Goal: Task Accomplishment & Management: Complete application form

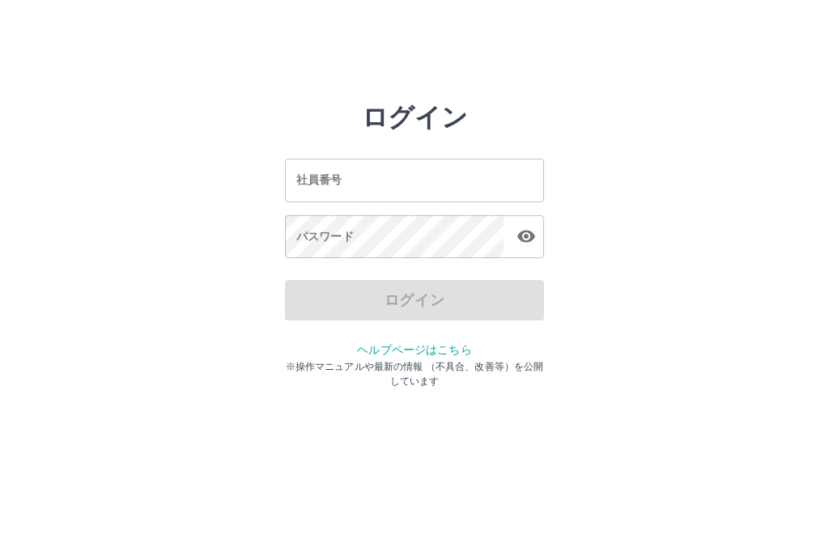
click at [493, 180] on input "社員番号" at bounding box center [414, 180] width 259 height 43
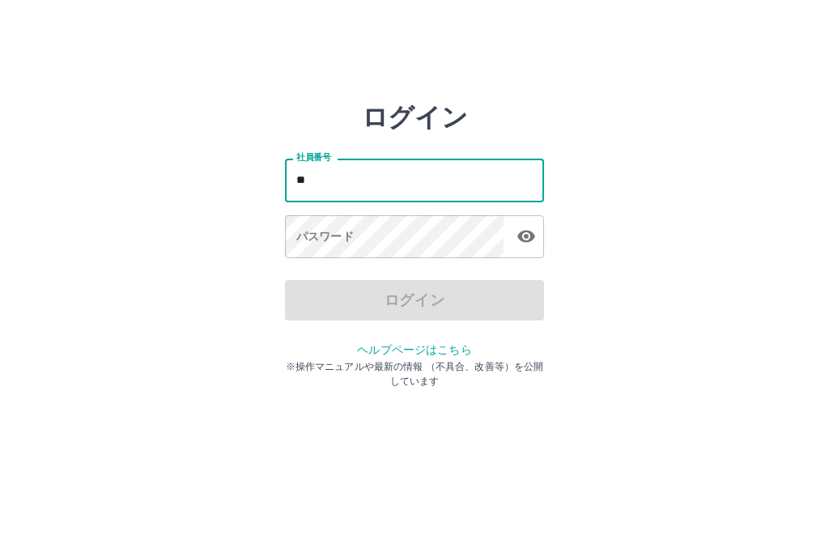
type input "*"
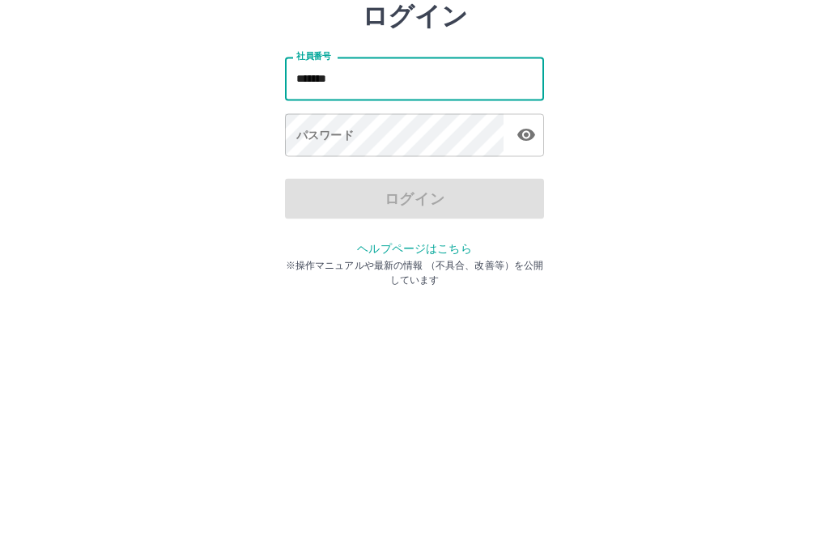
type input "*******"
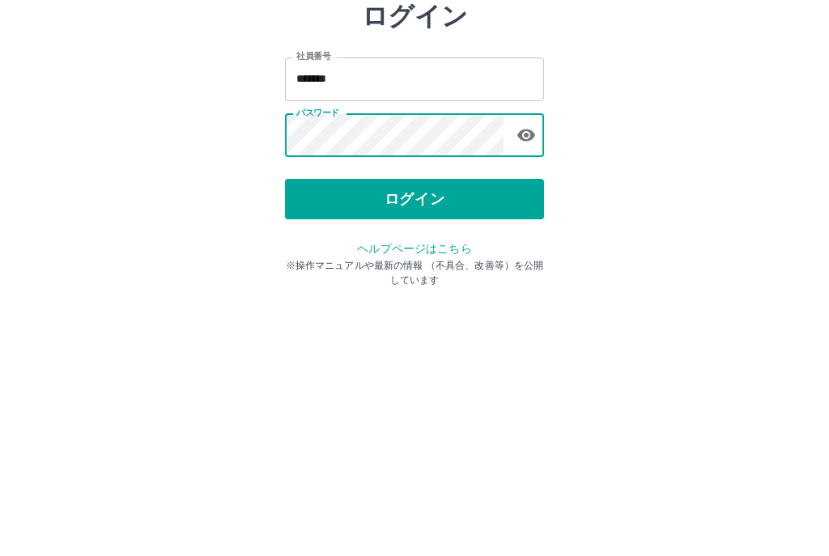
click at [450, 280] on button "ログイン" at bounding box center [414, 300] width 259 height 40
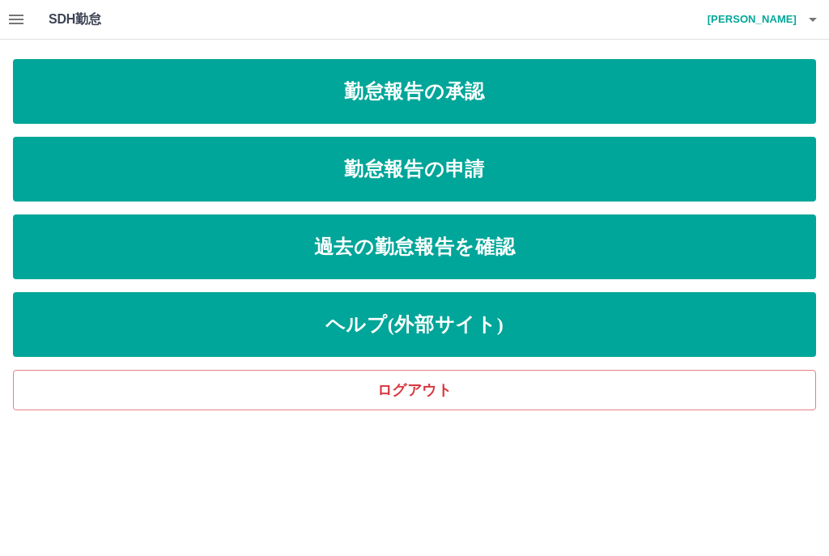
click at [619, 158] on link "勤怠報告の申請" at bounding box center [414, 169] width 803 height 65
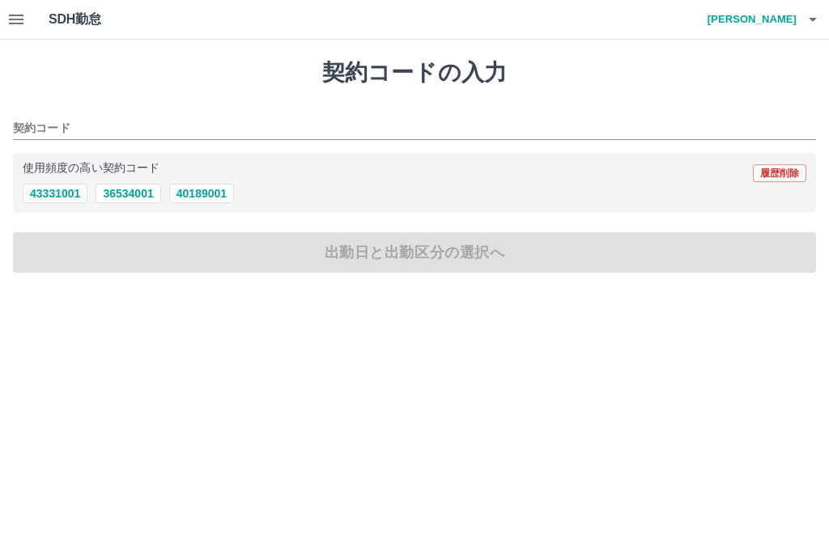
click at [216, 189] on button "40189001" at bounding box center [201, 193] width 65 height 19
type input "********"
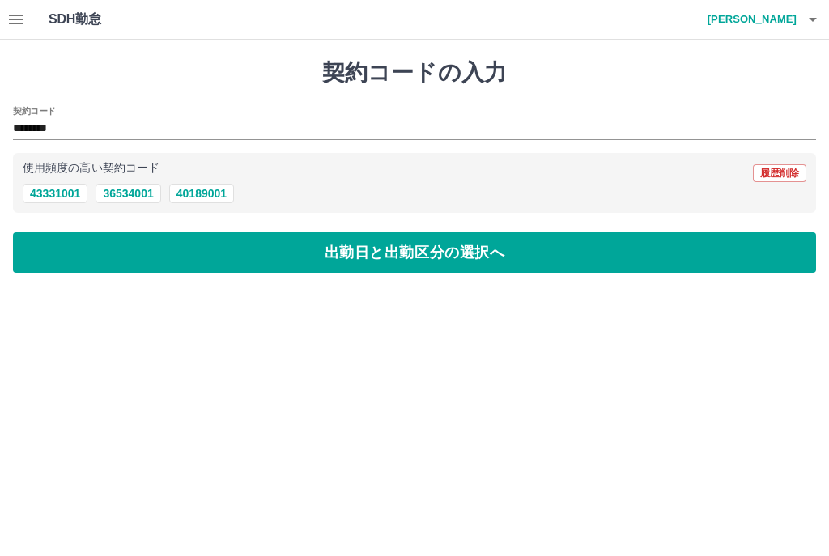
click at [518, 257] on button "出勤日と出勤区分の選択へ" at bounding box center [414, 252] width 803 height 40
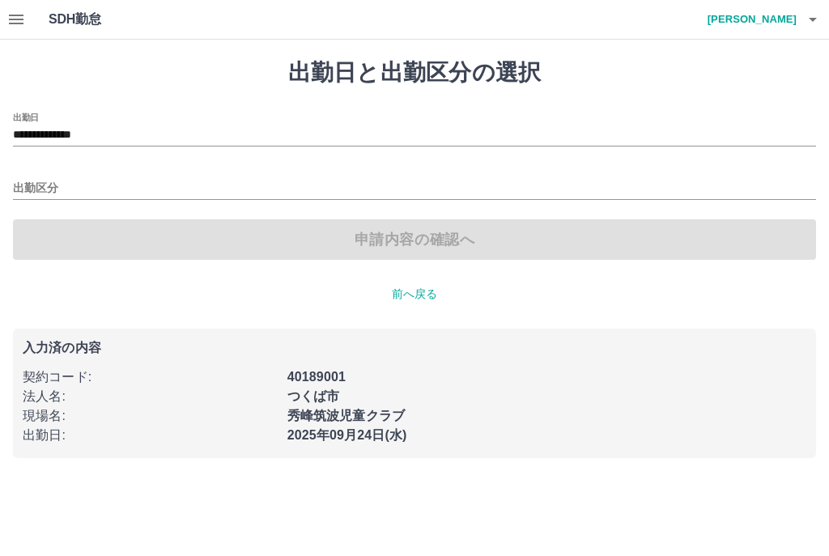
click at [377, 186] on input "出勤区分" at bounding box center [414, 189] width 803 height 20
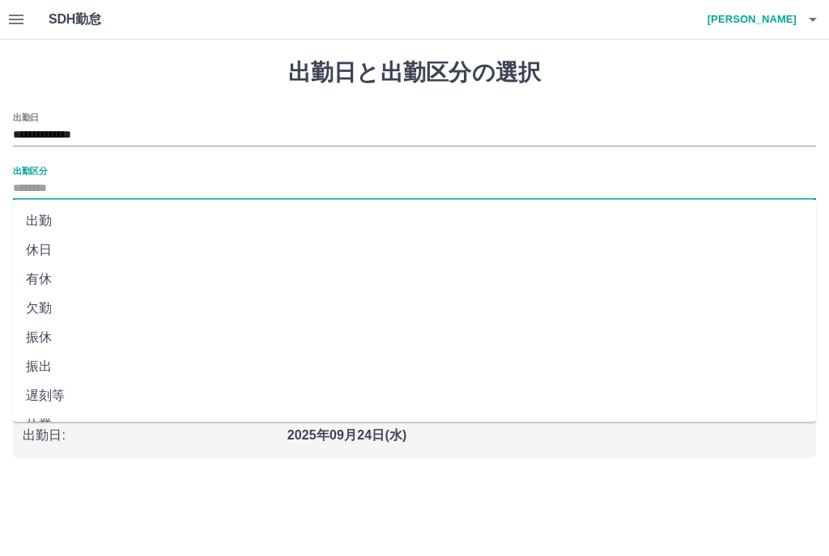
click at [54, 225] on li "出勤" at bounding box center [414, 220] width 803 height 29
type input "**"
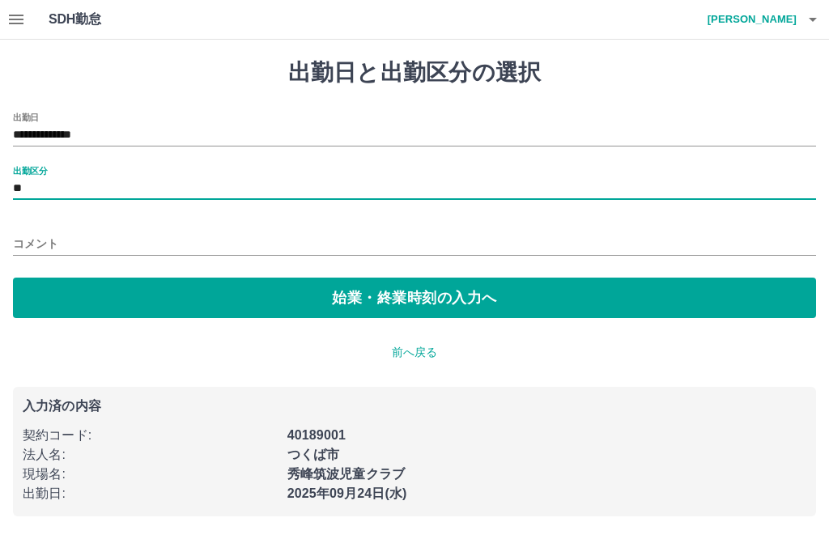
click at [501, 297] on button "始業・終業時刻の入力へ" at bounding box center [414, 298] width 803 height 40
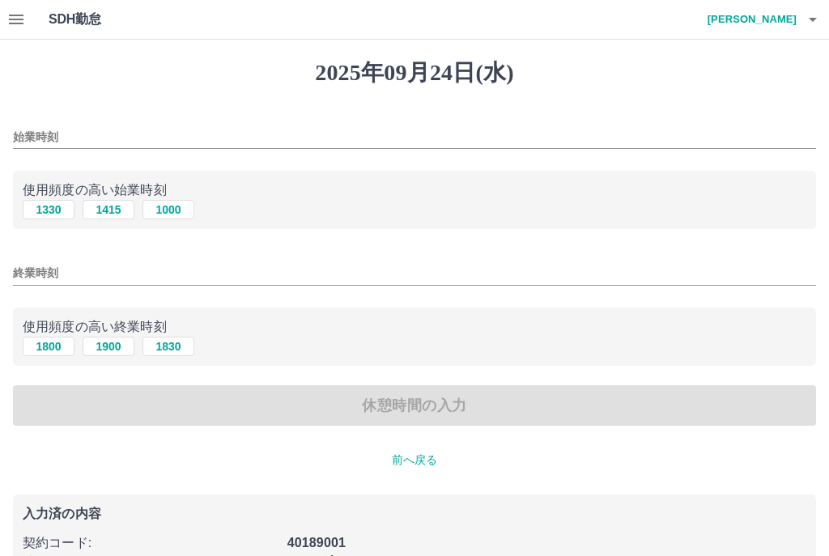
click at [179, 210] on button "1000" at bounding box center [168, 209] width 52 height 19
type input "****"
click at [100, 345] on button "1900" at bounding box center [109, 346] width 52 height 19
type input "****"
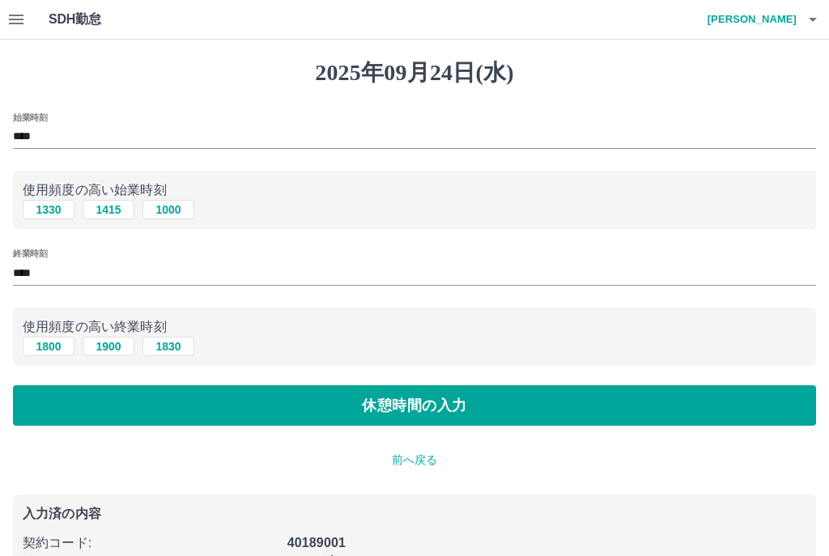
click at [435, 406] on button "休憩時間の入力" at bounding box center [414, 405] width 803 height 40
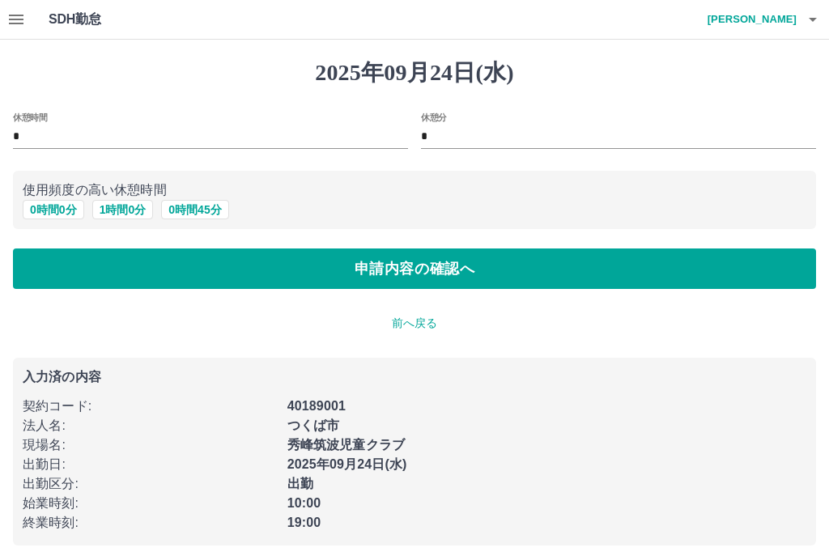
click at [132, 216] on button "1 時間 0 分" at bounding box center [123, 209] width 62 height 19
type input "*"
click at [522, 262] on button "申請内容の確認へ" at bounding box center [414, 269] width 803 height 40
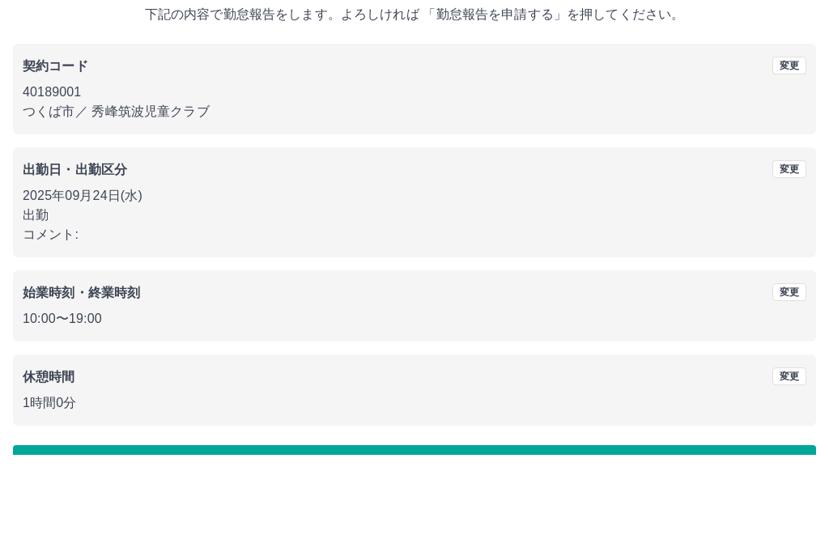
scroll to position [20, 0]
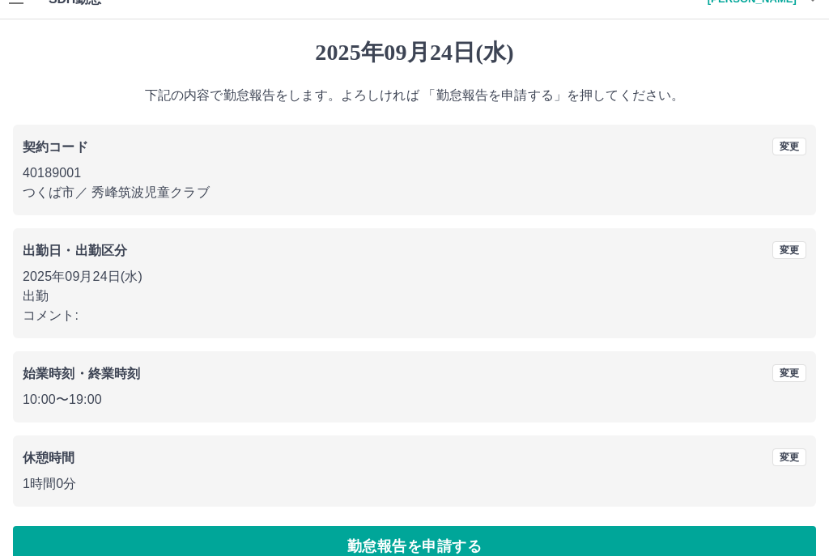
click at [494, 551] on button "勤怠報告を申請する" at bounding box center [414, 546] width 803 height 40
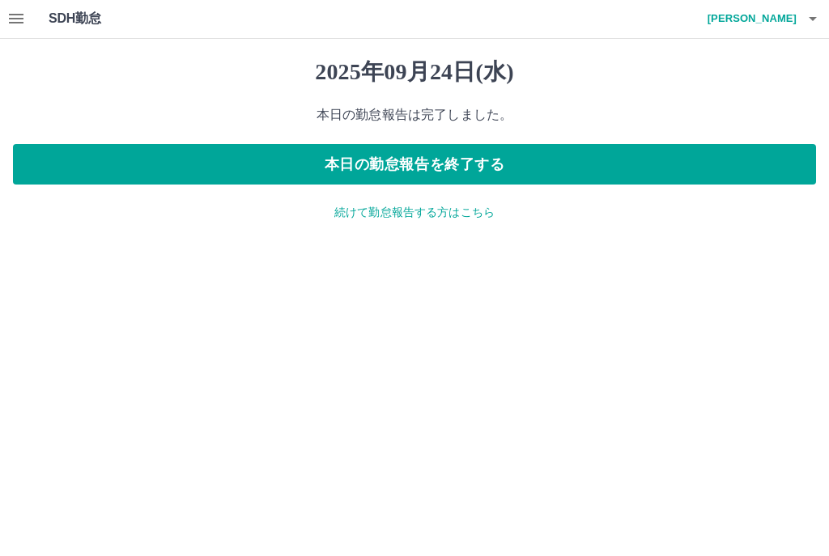
click at [4, 18] on button "button" at bounding box center [16, 19] width 32 height 39
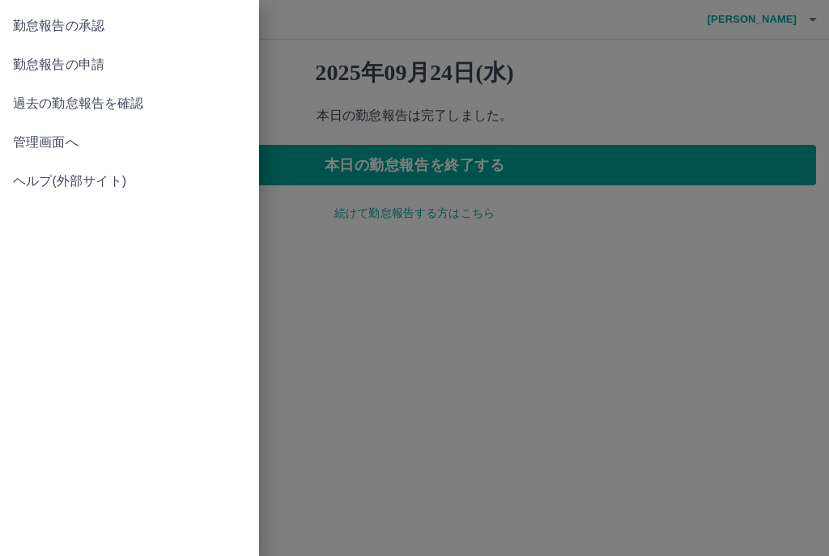
click at [90, 65] on span "勤怠報告の申請" at bounding box center [129, 64] width 233 height 19
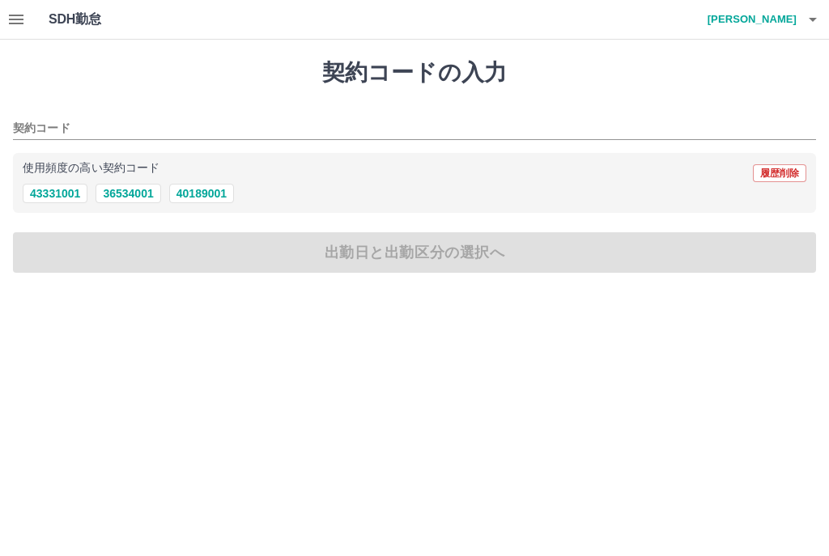
click at [15, 18] on icon "button" at bounding box center [15, 19] width 19 height 19
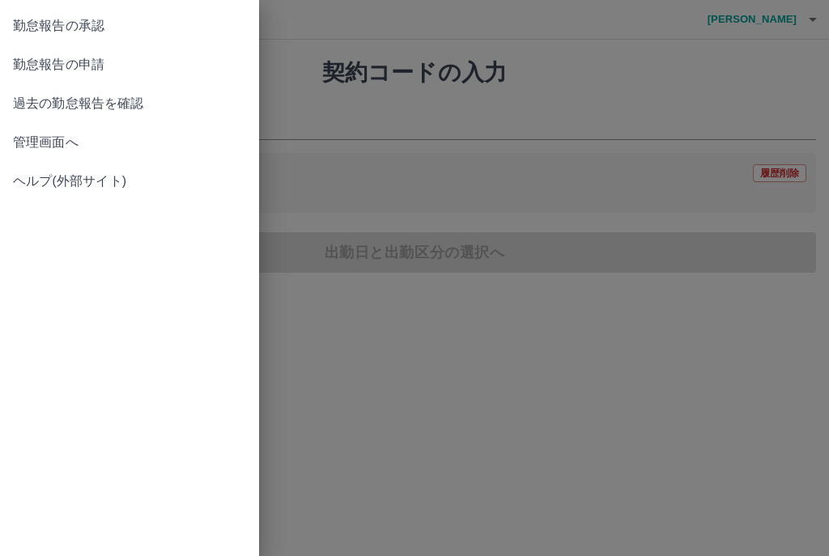
click at [94, 27] on span "勤怠報告の承認" at bounding box center [129, 25] width 233 height 19
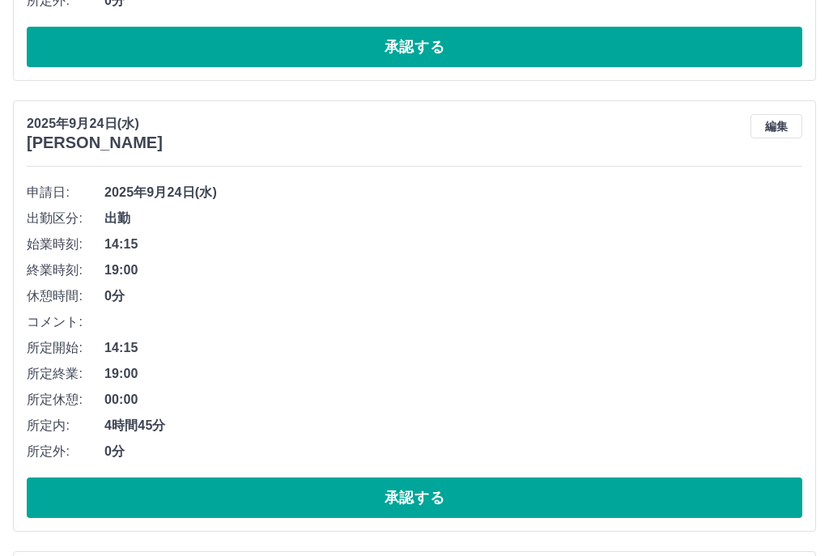
scroll to position [3617, 0]
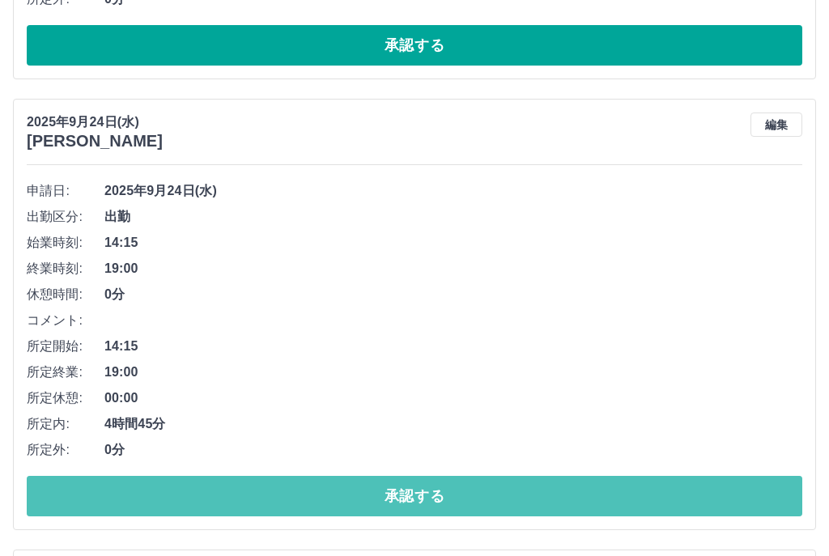
click at [507, 495] on button "承認する" at bounding box center [415, 497] width 776 height 40
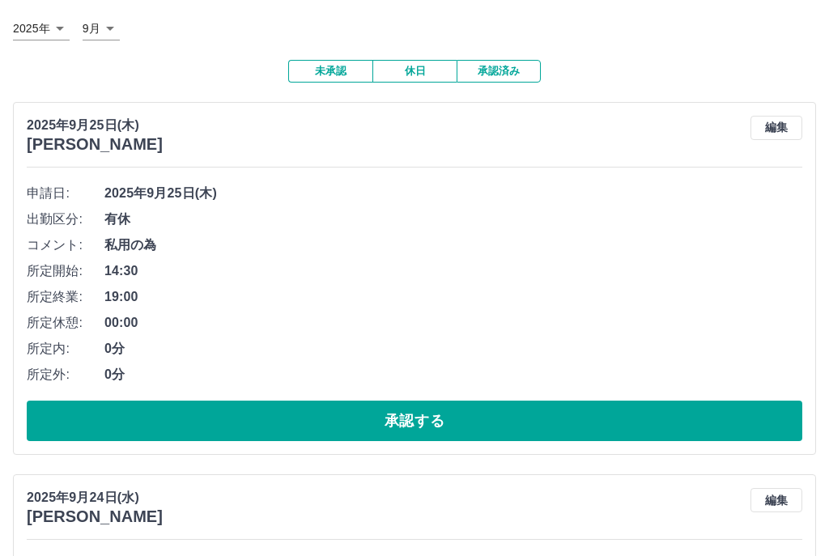
scroll to position [89, 0]
click at [516, 427] on button "承認する" at bounding box center [415, 421] width 776 height 40
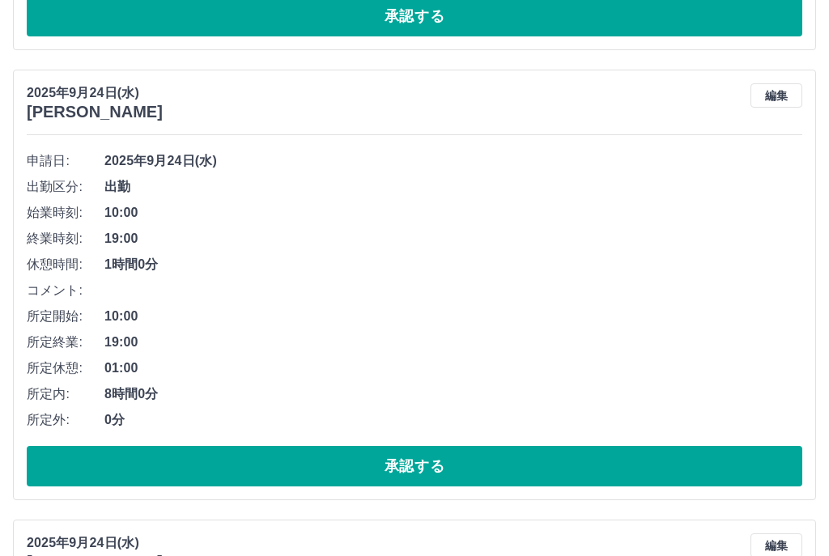
scroll to position [1933, 0]
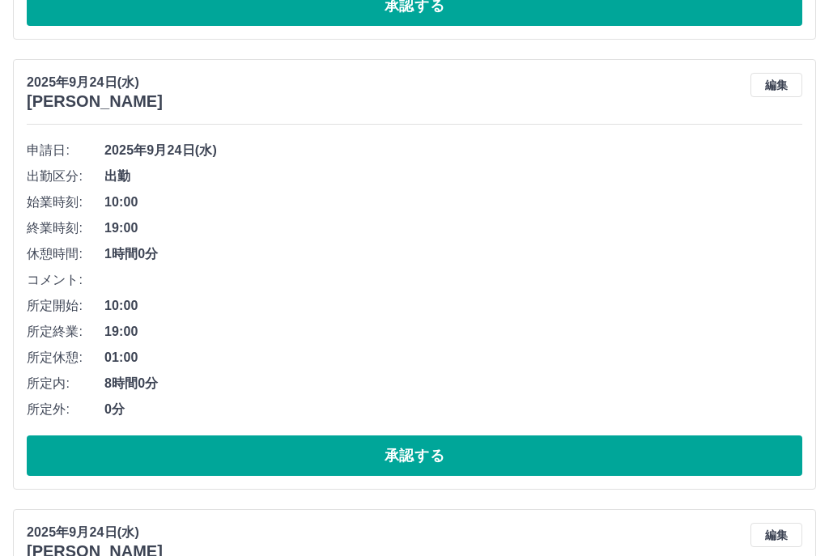
click at [452, 466] on button "承認する" at bounding box center [415, 456] width 776 height 40
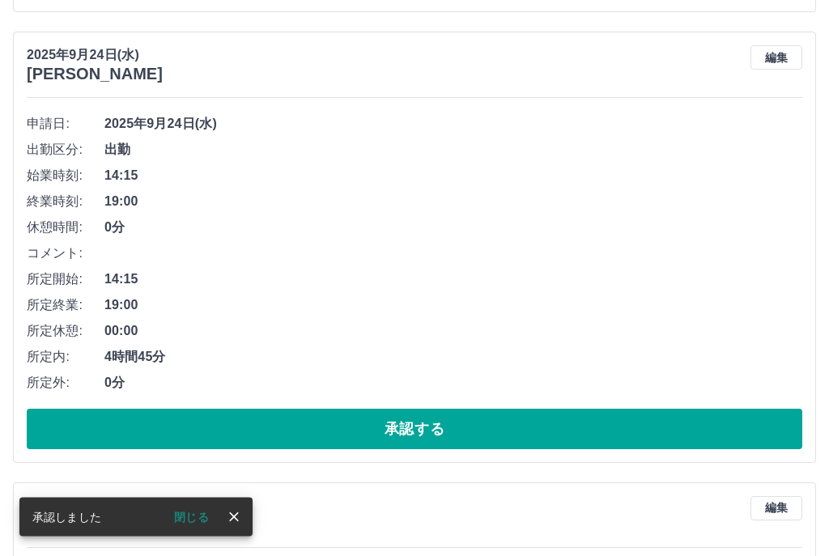
scroll to position [2432, 0]
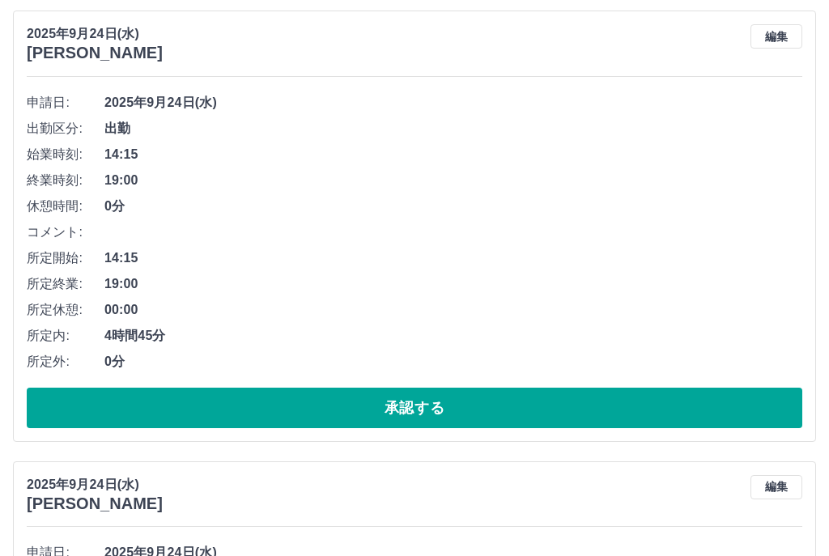
click at [482, 404] on button "承認する" at bounding box center [415, 408] width 776 height 40
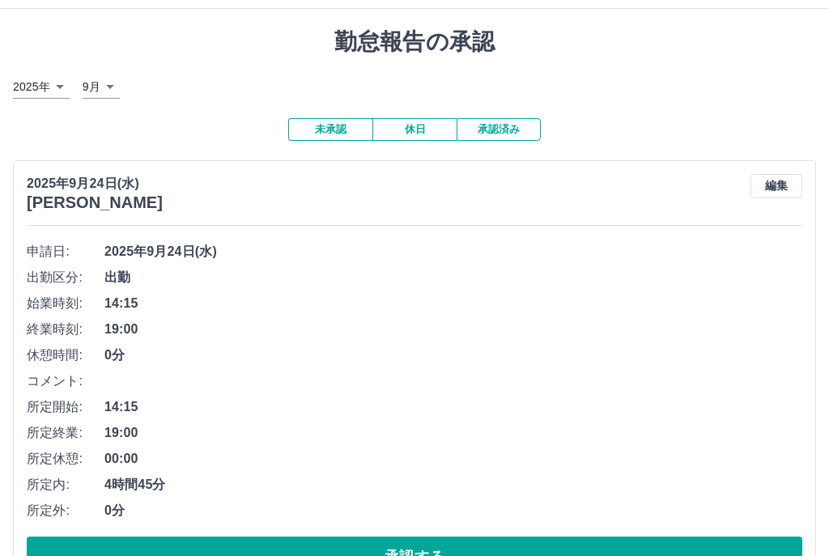
scroll to position [0, 0]
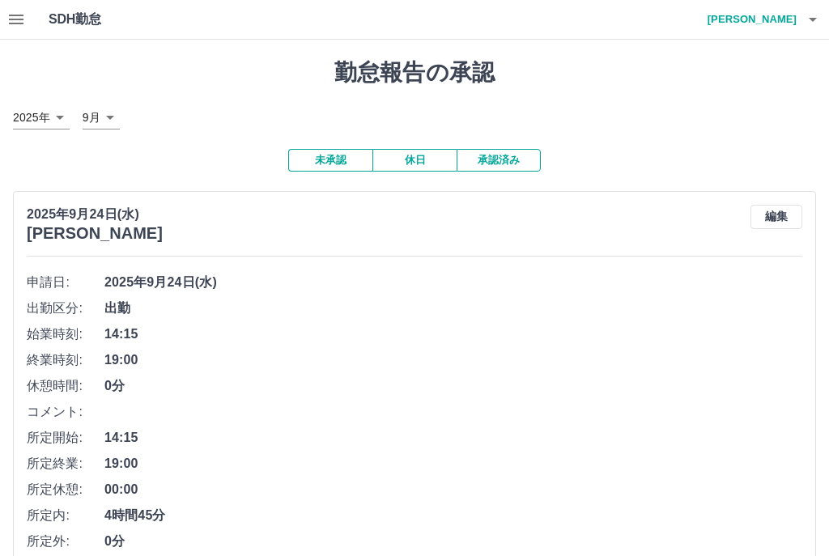
click at [516, 162] on button "承認済み" at bounding box center [499, 160] width 84 height 23
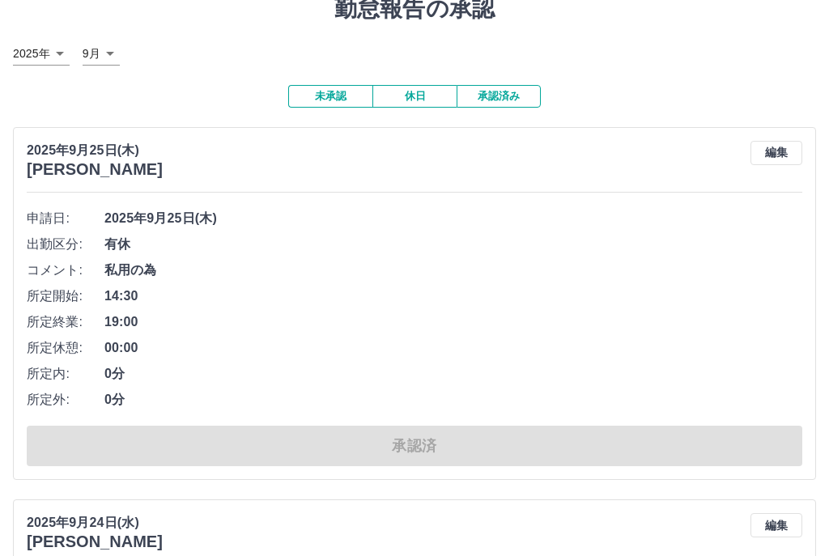
scroll to position [63, 0]
click at [330, 96] on button "未承認" at bounding box center [330, 97] width 84 height 23
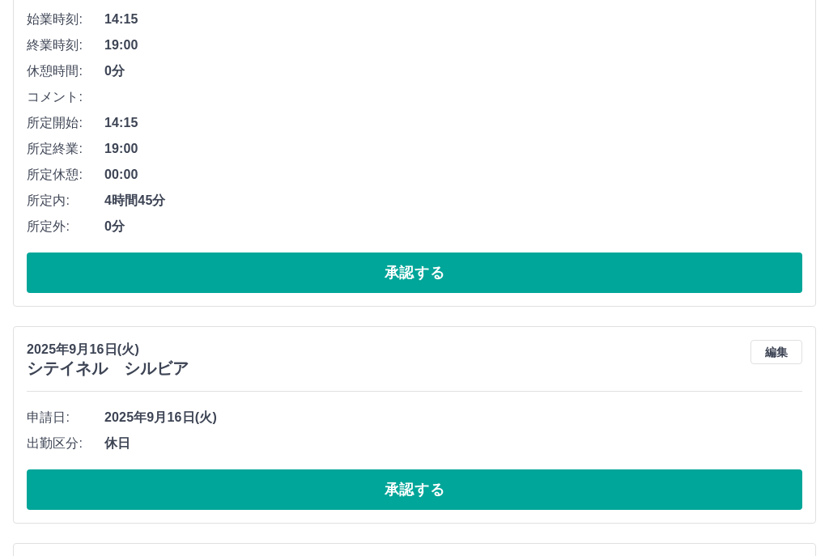
scroll to position [3016, 0]
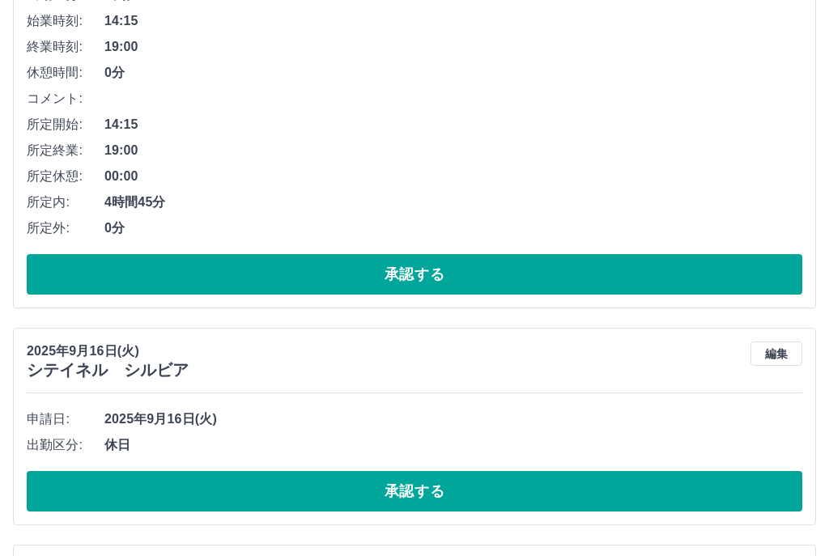
click at [566, 265] on button "承認する" at bounding box center [415, 274] width 776 height 40
